Goal: Task Accomplishment & Management: Manage account settings

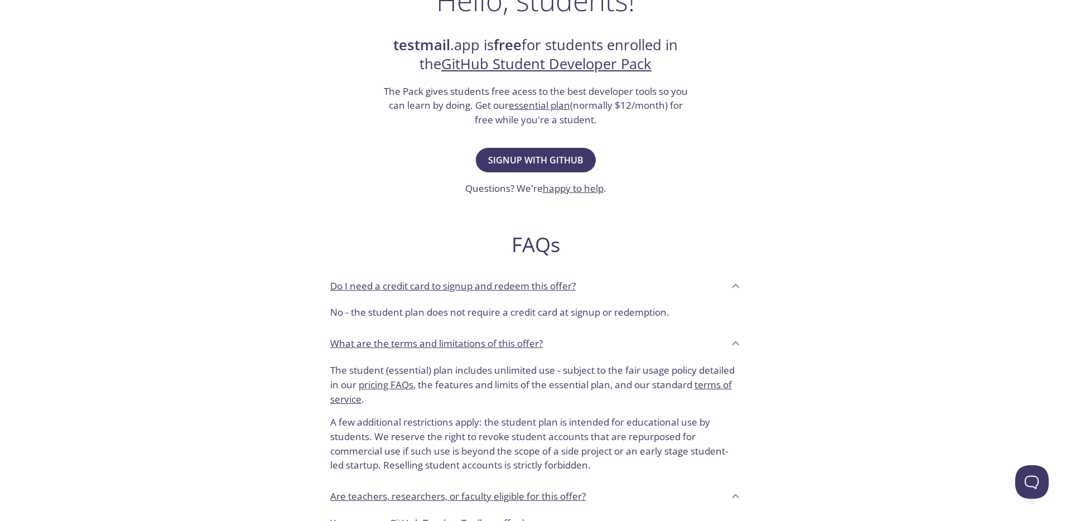
scroll to position [207, 0]
click at [567, 161] on span "Signup with GitHub" at bounding box center [535, 159] width 95 height 16
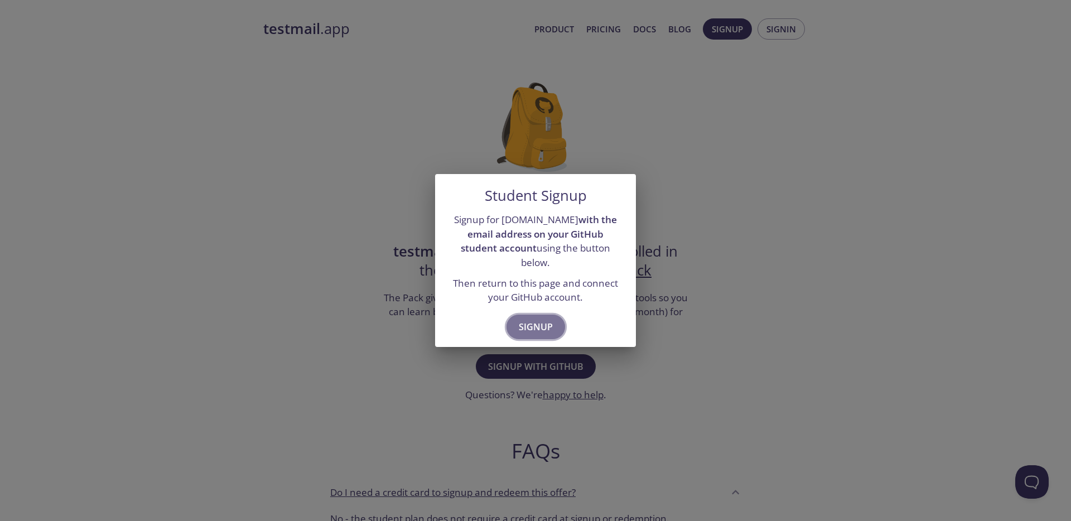
click at [541, 319] on span "Signup" at bounding box center [536, 327] width 34 height 16
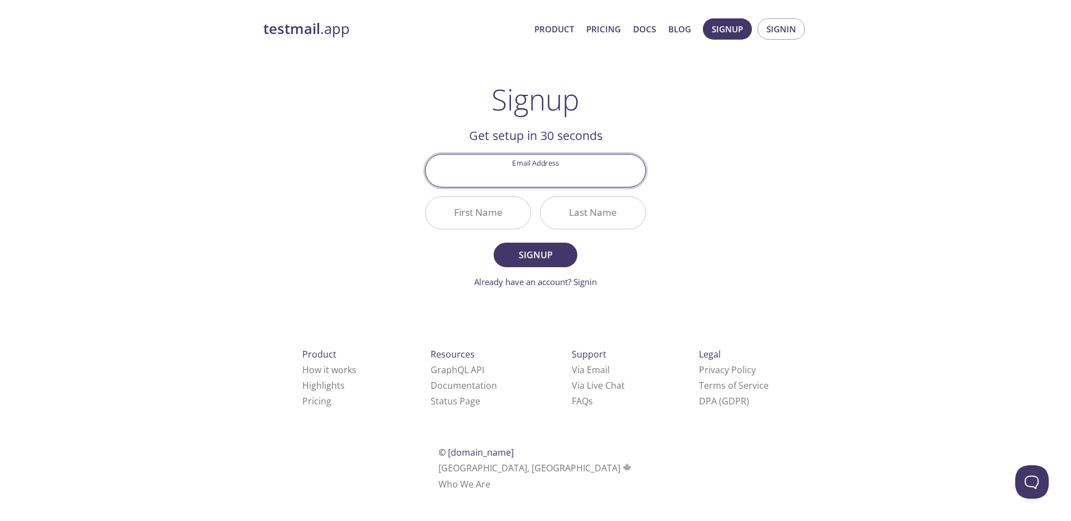
click at [532, 181] on input "Email Address" at bounding box center [535, 170] width 220 height 32
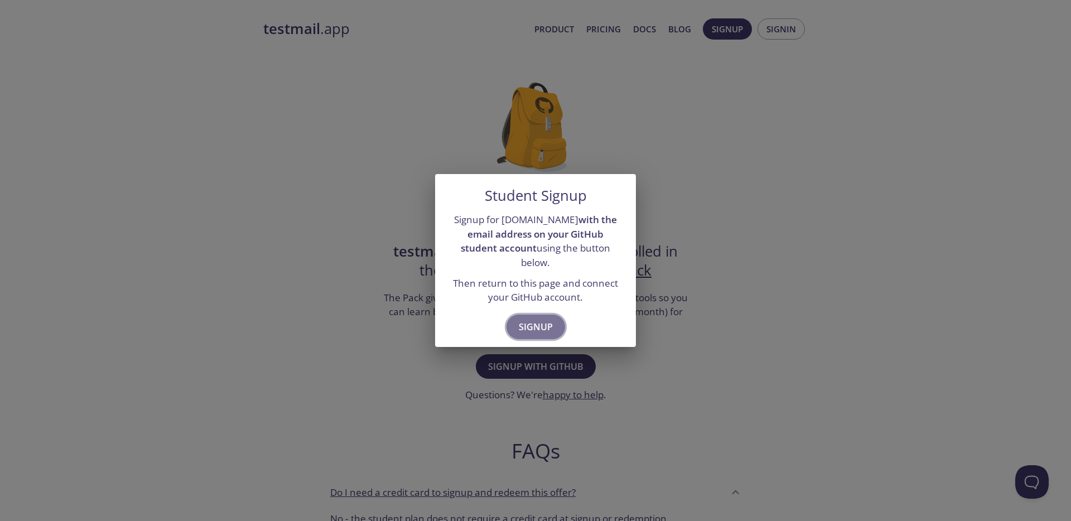
click at [524, 319] on span "Signup" at bounding box center [536, 327] width 34 height 16
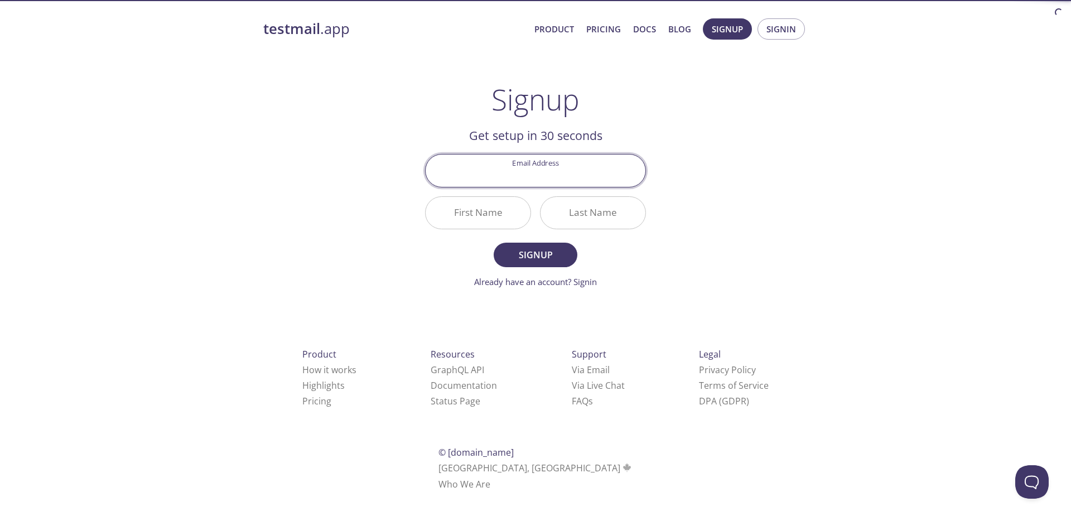
click at [502, 183] on input "Email Address" at bounding box center [535, 170] width 220 height 32
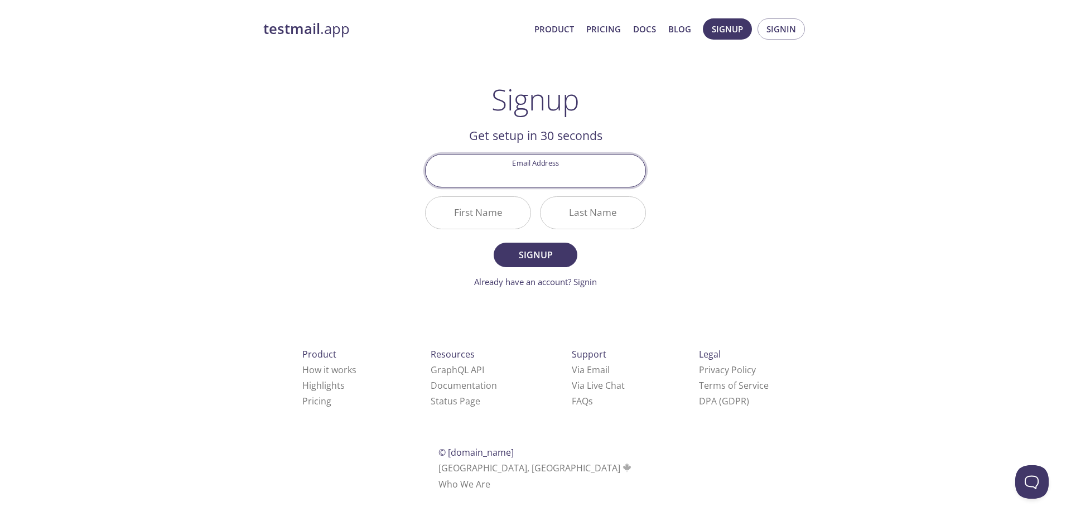
paste input "simone.quacquarelli@mail.polimi.it"
type input "simone.quacquarelli@mail.polimi.it"
click at [496, 210] on input "First Name" at bounding box center [477, 213] width 105 height 32
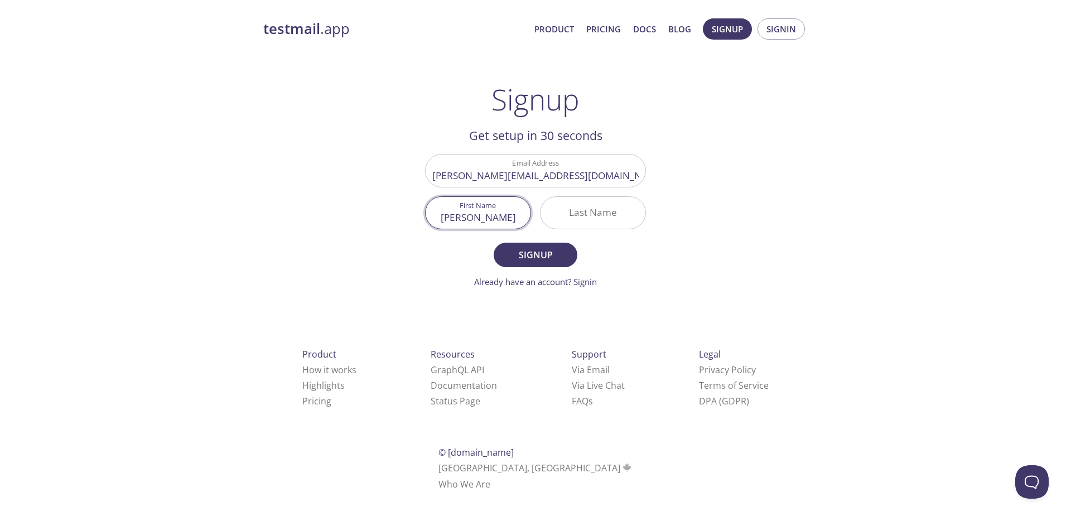
type input "Simone"
type input "Quacquarelli"
click at [503, 255] on button "Signup" at bounding box center [536, 255] width 84 height 25
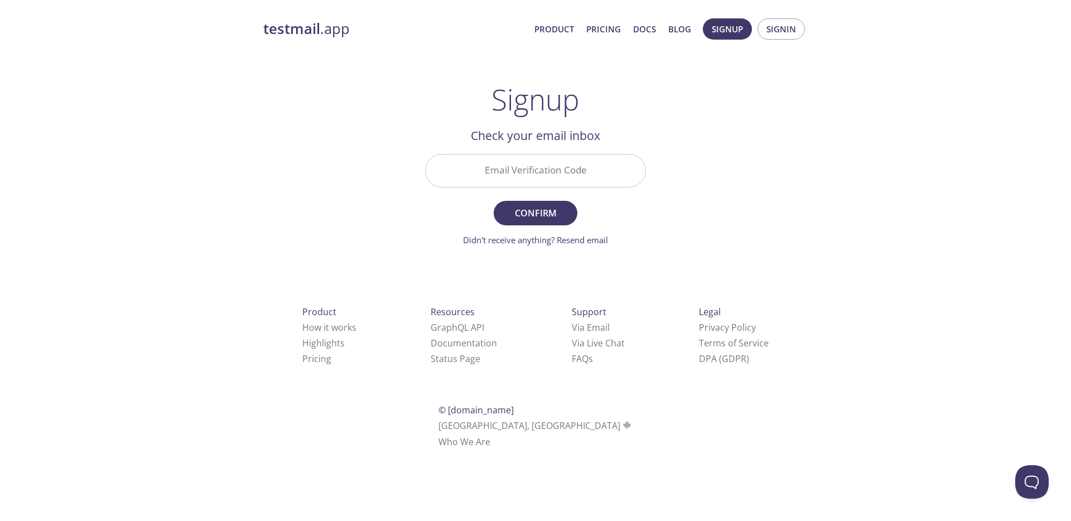
click at [550, 170] on input "Email Verification Code" at bounding box center [535, 170] width 220 height 32
click at [327, 30] on link "testmail .app" at bounding box center [394, 29] width 262 height 19
click at [593, 170] on input "Email Verification Code" at bounding box center [535, 170] width 220 height 32
click at [629, 271] on div "testmail .app Product Pricing Docs Blog Signup Signin Signup Get setup in 30 se…" at bounding box center [535, 246] width 571 height 470
click at [526, 163] on input "Email Verification Code" at bounding box center [535, 170] width 220 height 32
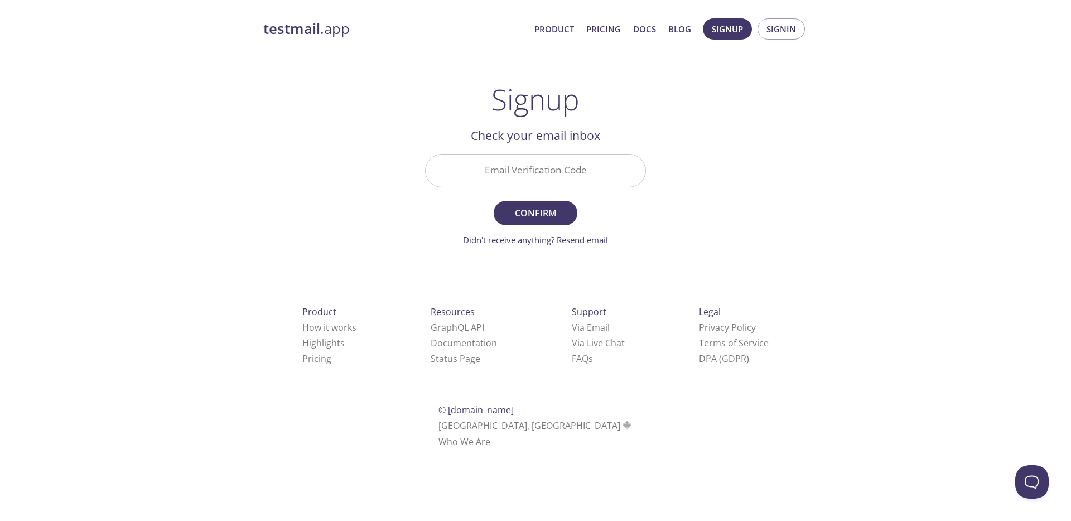
click at [637, 32] on link "Docs" at bounding box center [644, 29] width 23 height 14
click at [559, 238] on link "Didn't receive anything? Resend email" at bounding box center [535, 239] width 145 height 11
click at [500, 163] on input "Email Verification Code" at bounding box center [535, 170] width 220 height 32
paste input "2UHFQG1"
type input "2UHFQG1"
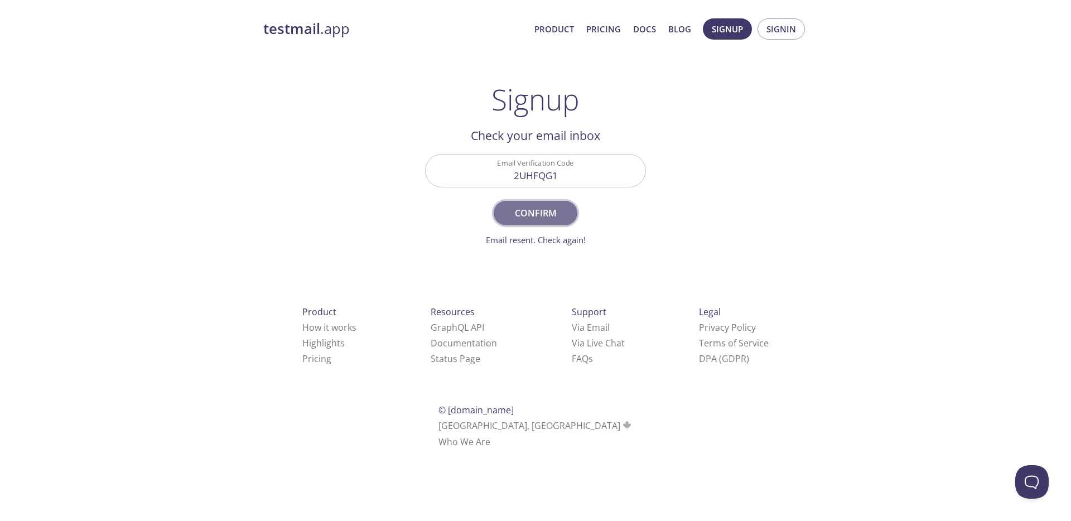
click at [522, 207] on span "Confirm" at bounding box center [535, 213] width 59 height 16
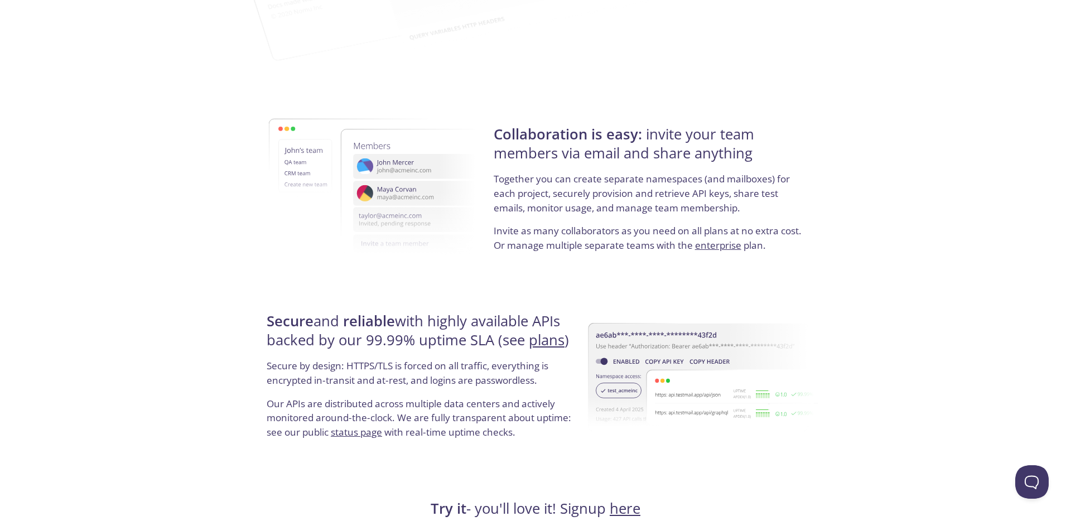
scroll to position [2029, 0]
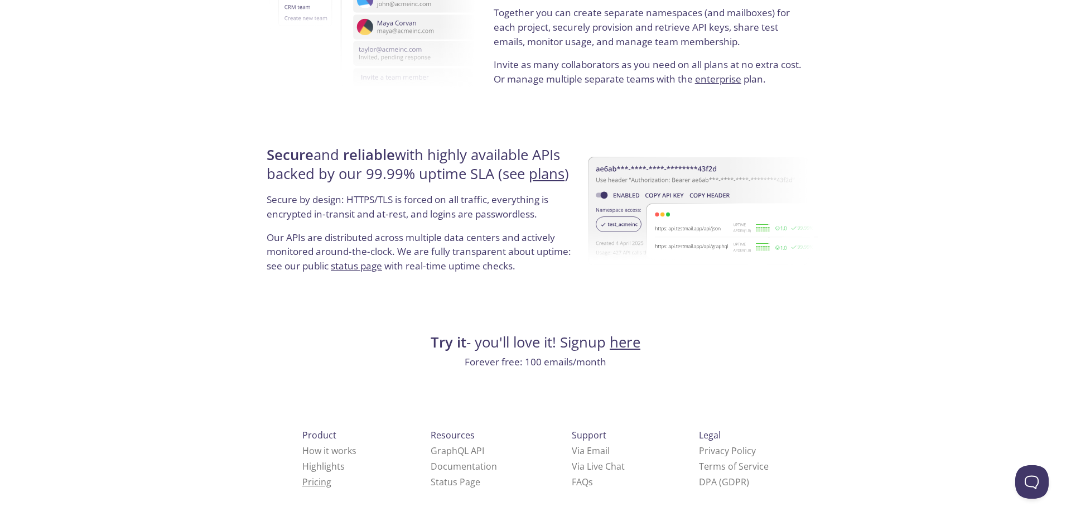
click at [302, 484] on link "Pricing" at bounding box center [316, 482] width 29 height 12
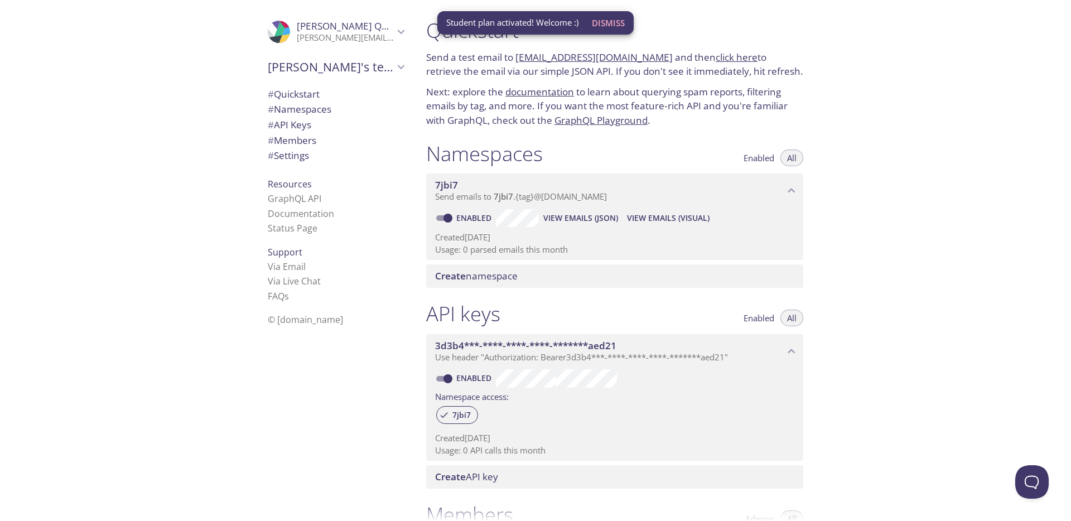
click at [637, 137] on div "Namespaces Enabled All 7jbi7 Send emails to 7jbi7 . {tag} @inbox.testmail.app E…" at bounding box center [614, 214] width 395 height 161
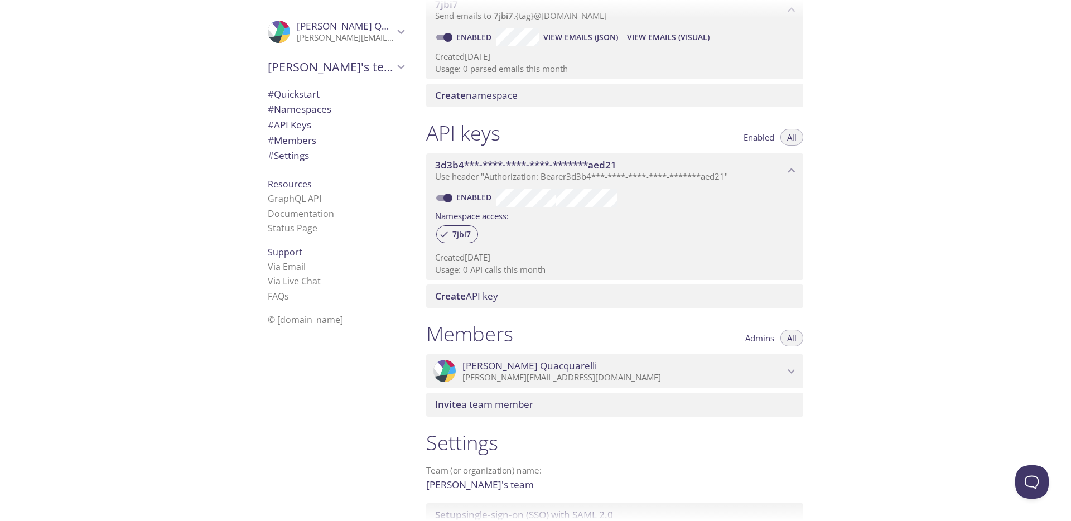
scroll to position [272, 0]
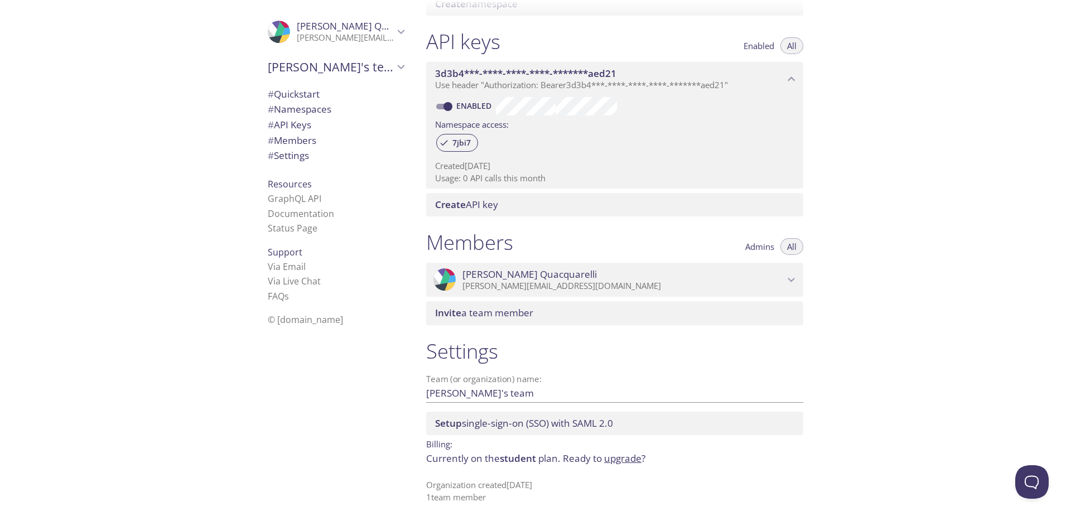
click at [710, 282] on p "simone.quacquarelli@mail.polimi.it" at bounding box center [623, 285] width 322 height 11
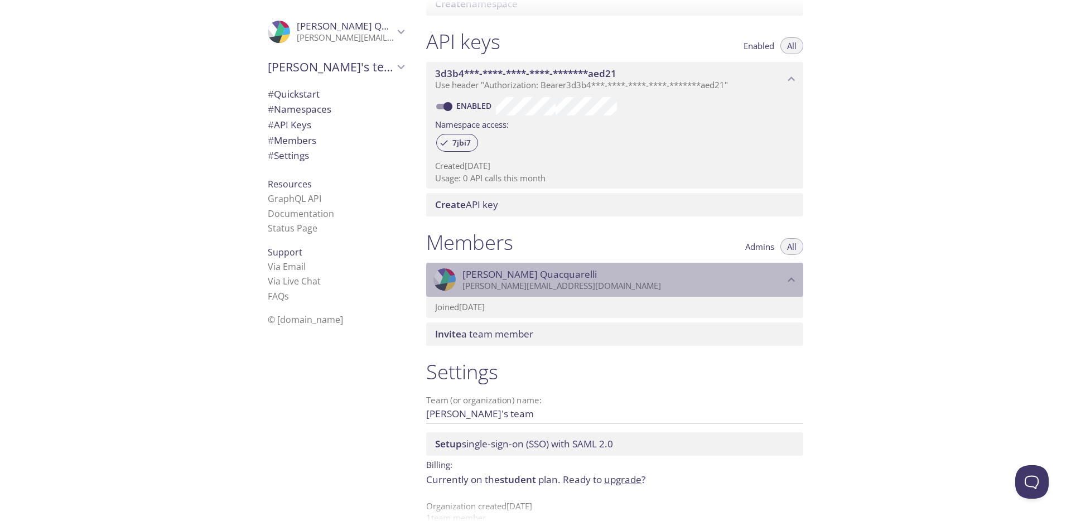
click at [710, 282] on p "simone.quacquarelli@mail.polimi.it" at bounding box center [623, 285] width 322 height 11
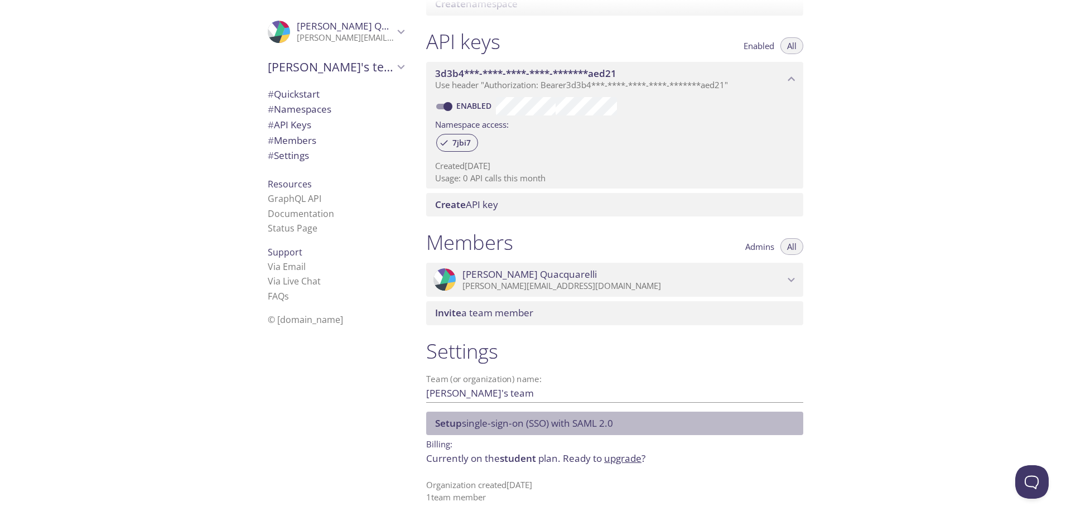
click at [555, 429] on div "Setup single-sign-on (SSO) with SAML 2.0" at bounding box center [614, 423] width 377 height 23
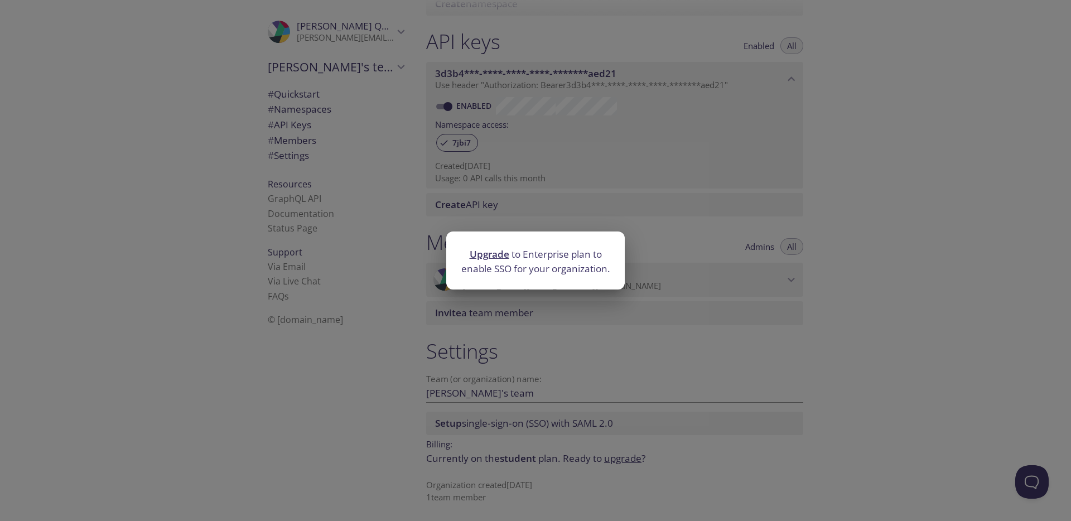
click at [559, 348] on div "Upgrade to Enterprise plan to enable SSO for your organization." at bounding box center [535, 260] width 1071 height 521
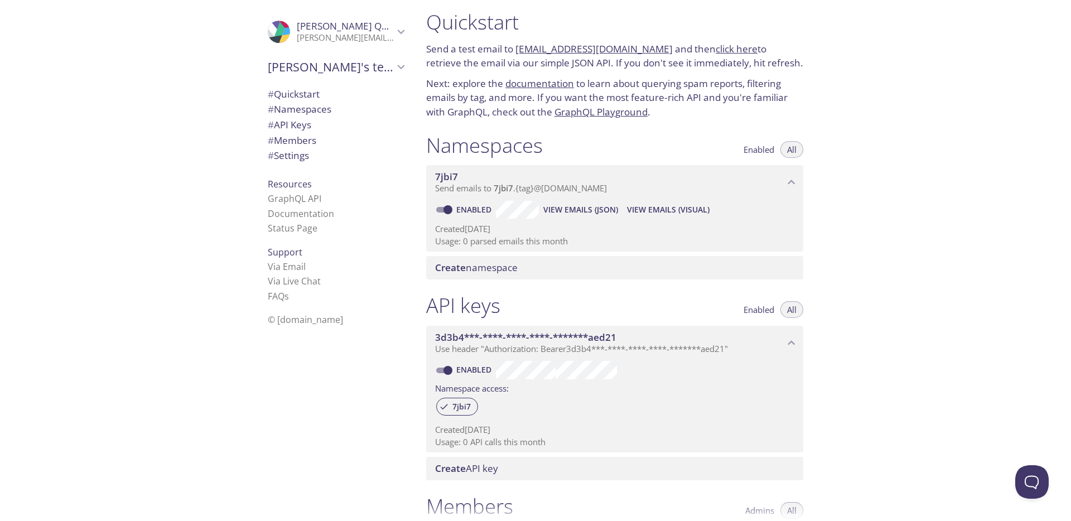
scroll to position [0, 0]
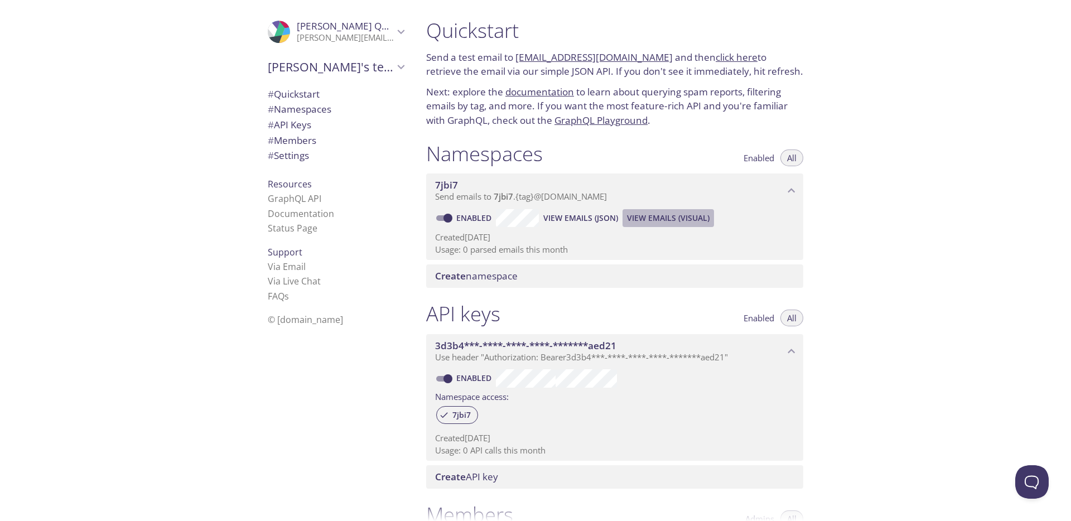
click at [630, 218] on span "View Emails (Visual)" at bounding box center [668, 217] width 83 height 13
click at [306, 112] on span "# Namespaces" at bounding box center [300, 109] width 64 height 13
click at [306, 120] on span "# API Keys" at bounding box center [289, 124] width 43 height 13
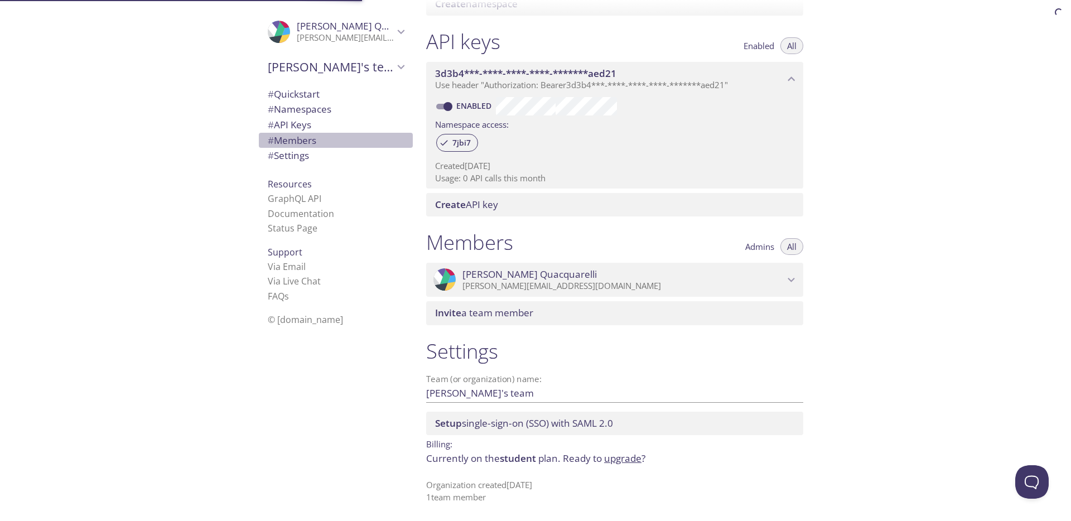
click at [306, 137] on span "# Members" at bounding box center [292, 140] width 49 height 13
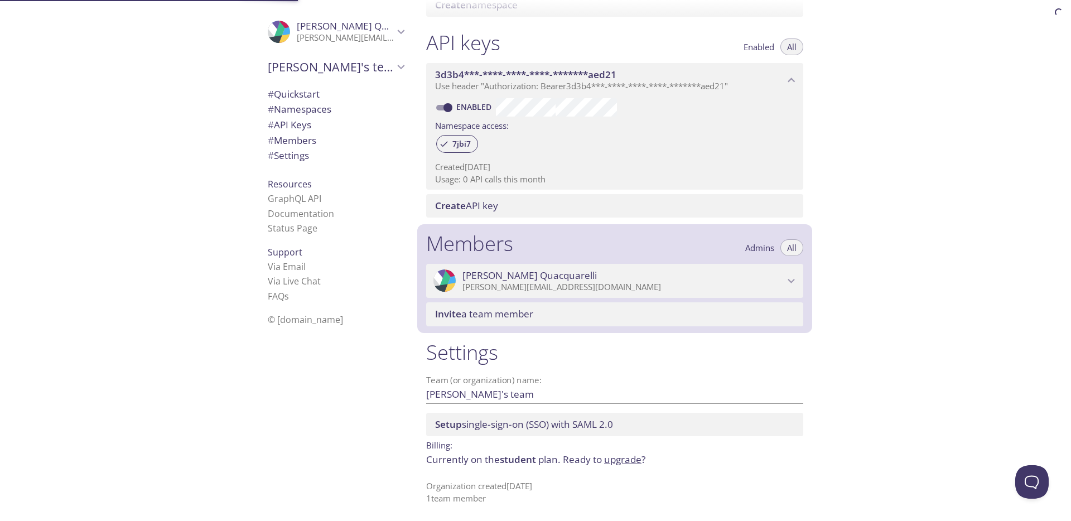
click at [305, 152] on span "# Settings" at bounding box center [288, 155] width 41 height 13
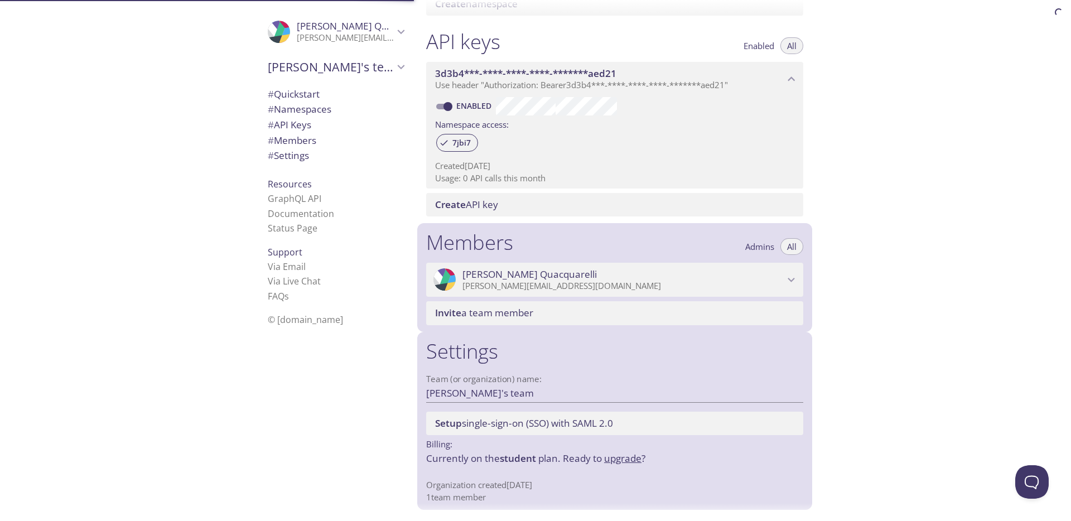
click at [306, 86] on ul "# Quickstart # Namespaces # API Keys # Members # Settings" at bounding box center [336, 125] width 154 height 78
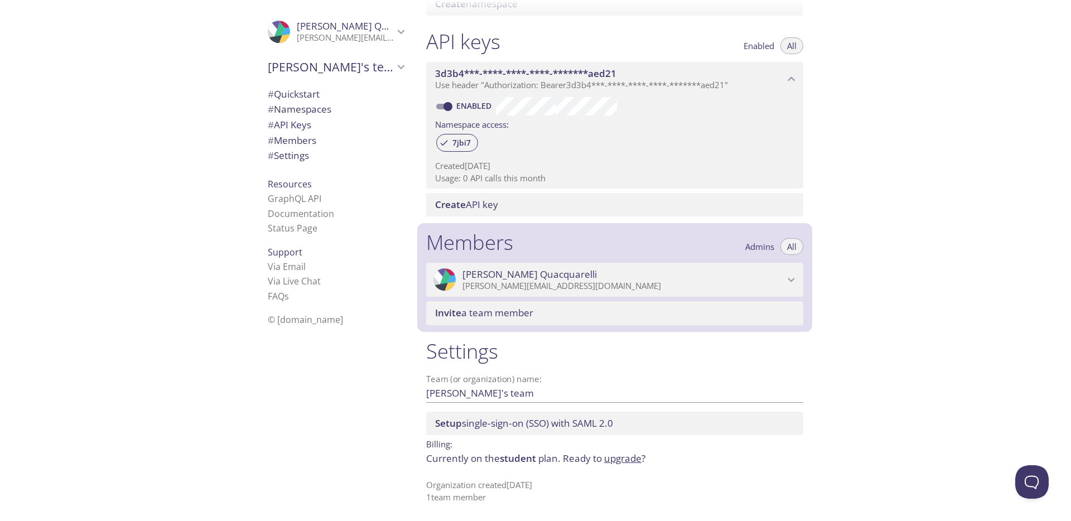
click at [327, 18] on div ".cls-1 { fill: #6d5ca8; } .cls-2 { fill: #3fc191; } .cls-3 { fill: #3b4752; } .…" at bounding box center [336, 31] width 154 height 37
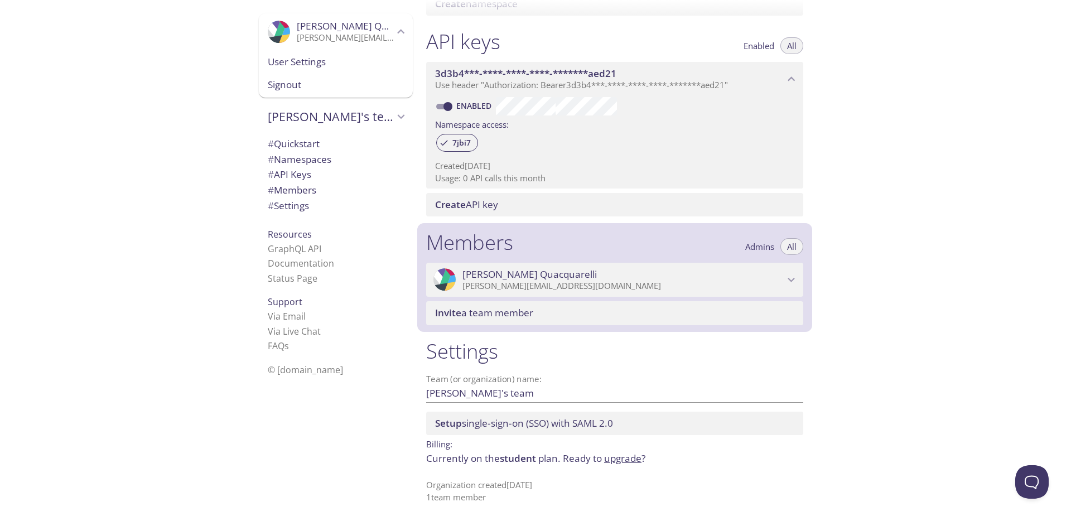
click at [364, 64] on span "User Settings" at bounding box center [336, 62] width 136 height 14
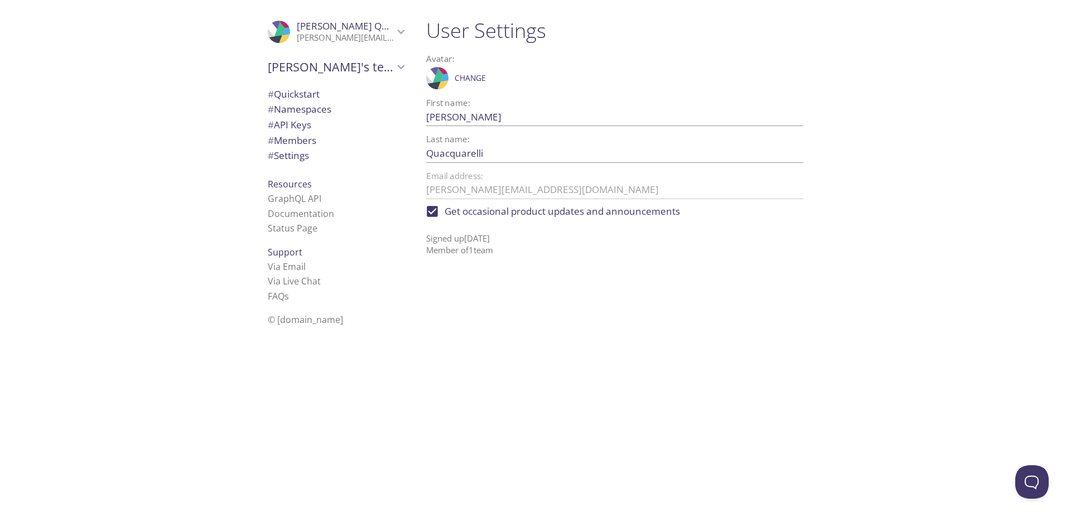
click at [519, 211] on span "Get occasional product updates and announcements" at bounding box center [561, 211] width 235 height 14
click at [444, 211] on input "Get occasional product updates and announcements" at bounding box center [432, 211] width 25 height 25
checkbox input "false"
click at [345, 88] on span "# Quickstart" at bounding box center [336, 94] width 136 height 14
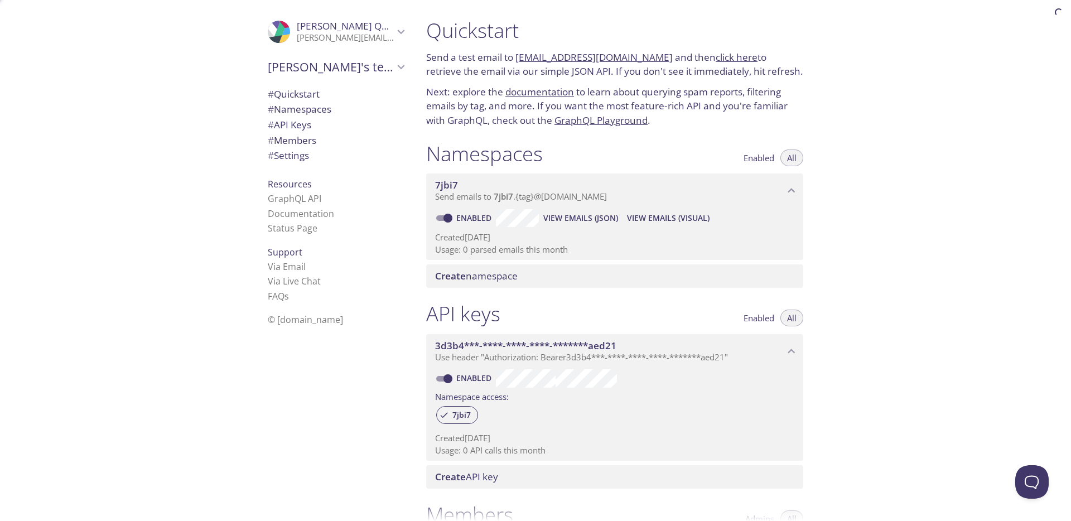
scroll to position [18, 0]
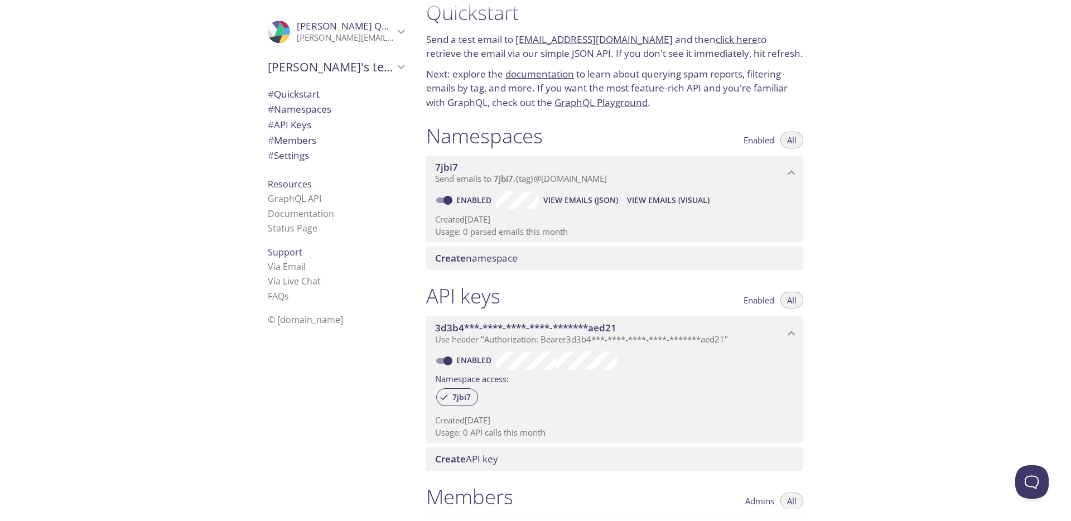
click at [593, 125] on div "Namespaces Enabled All" at bounding box center [614, 137] width 377 height 28
click at [589, 105] on link "GraphQL Playground" at bounding box center [600, 102] width 93 height 13
